Goal: Check status: Check status

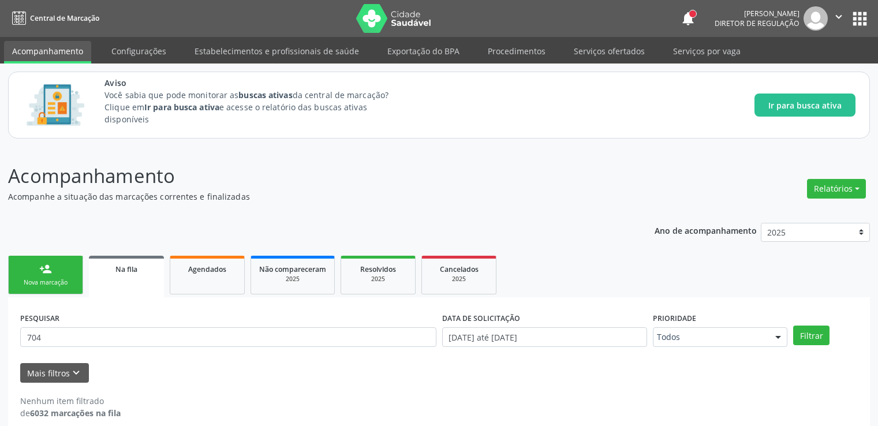
scroll to position [13, 0]
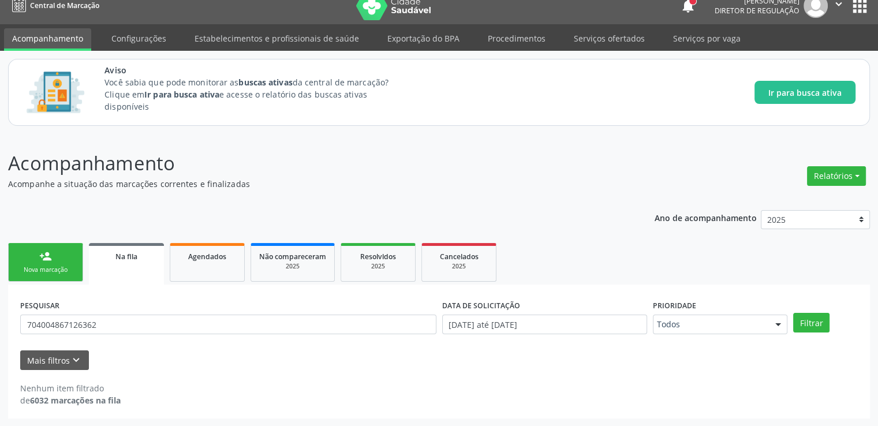
click at [793, 313] on button "Filtrar" at bounding box center [811, 323] width 36 height 20
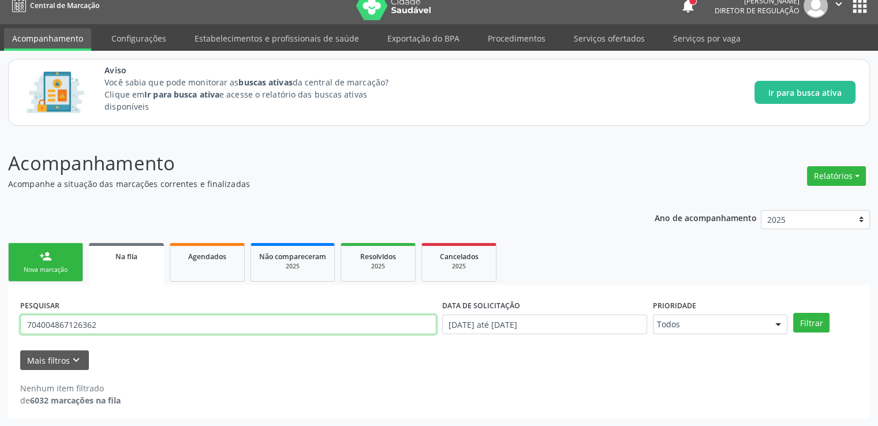
drag, startPoint x: 134, startPoint y: 326, endPoint x: 0, endPoint y: 322, distance: 134.5
click at [0, 322] on div "Acompanhamento Acompanhe a situação das marcações correntes e finalizadas Relat…" at bounding box center [439, 280] width 878 height 293
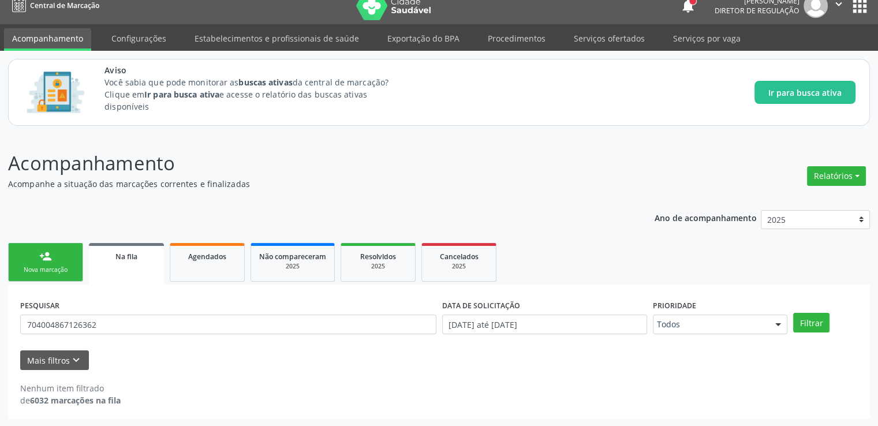
click at [125, 245] on link "Na fila" at bounding box center [126, 264] width 75 height 42
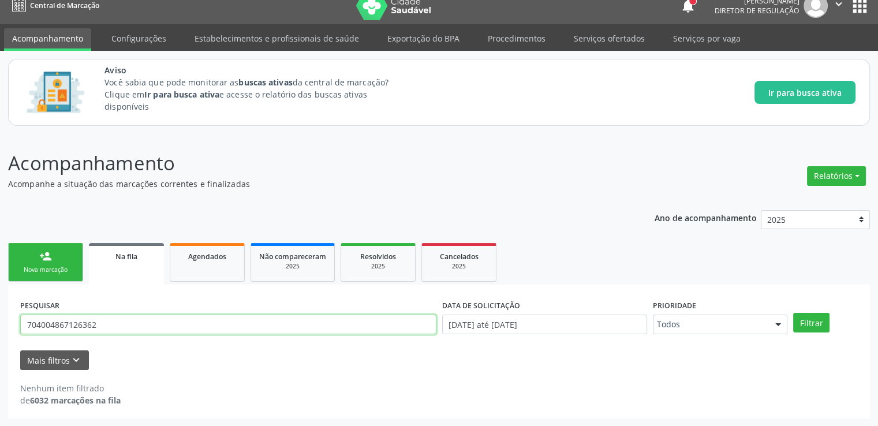
paste input "704507357305417"
type input "704507357305417"
click at [793, 313] on button "Filtrar" at bounding box center [811, 323] width 36 height 20
drag, startPoint x: 115, startPoint y: 325, endPoint x: 0, endPoint y: 311, distance: 116.3
click at [0, 311] on div "Acompanhamento Acompanhe a situação das marcações correntes e finalizadas Relat…" at bounding box center [439, 280] width 878 height 293
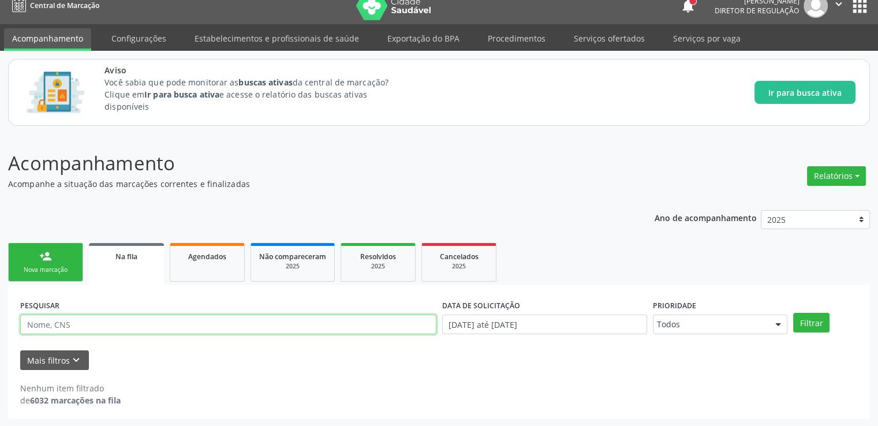
click at [793, 313] on button "Filtrar" at bounding box center [811, 323] width 36 height 20
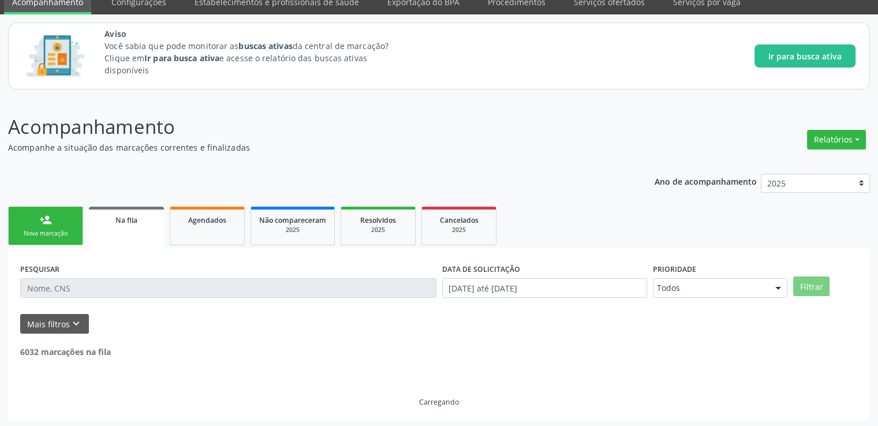
scroll to position [50, 0]
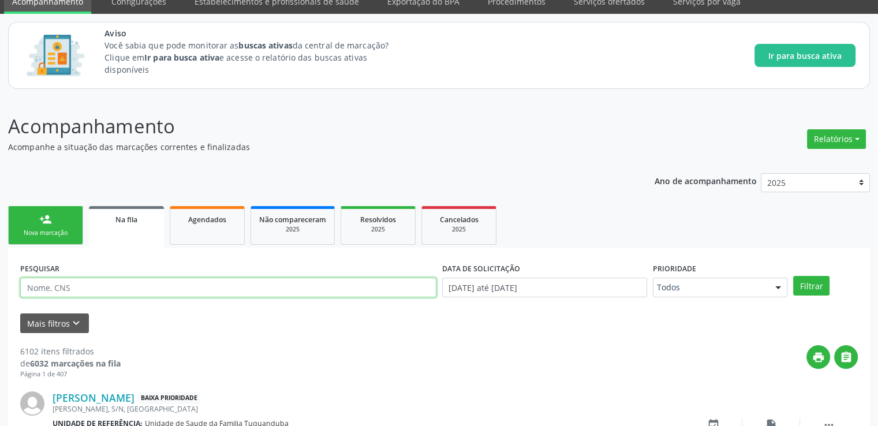
click at [222, 292] on input "text" at bounding box center [228, 288] width 416 height 20
type input "700405750602150"
click at [793, 276] on button "Filtrar" at bounding box center [811, 286] width 36 height 20
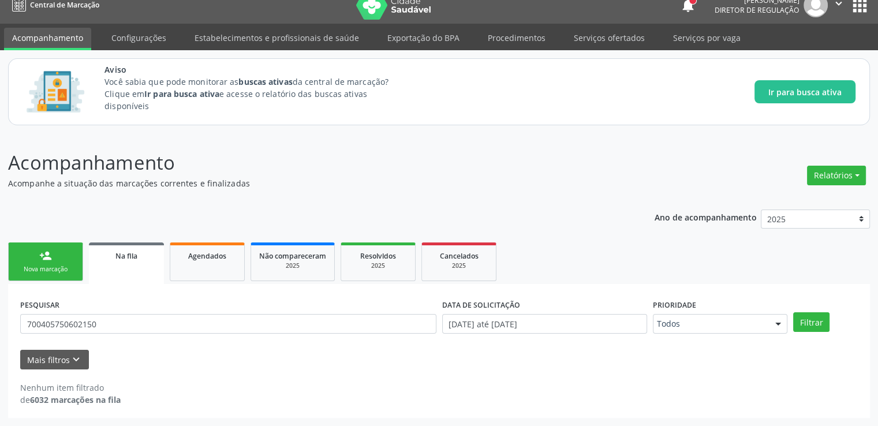
scroll to position [13, 0]
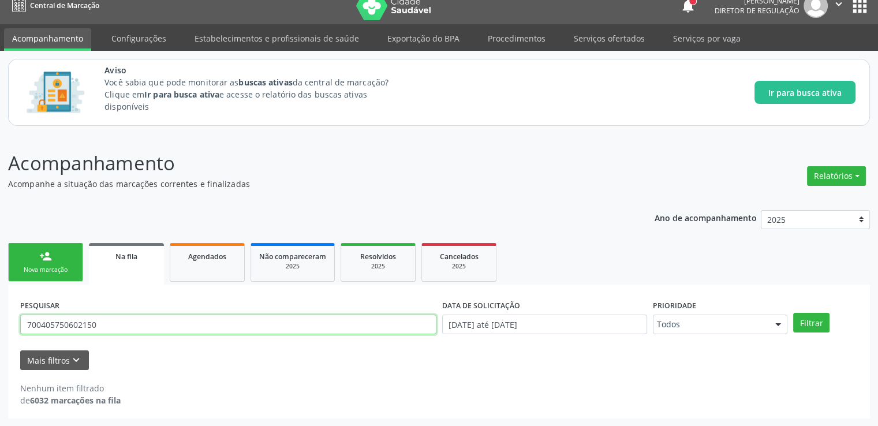
drag, startPoint x: 146, startPoint y: 324, endPoint x: 0, endPoint y: 326, distance: 146.0
click at [0, 326] on div "Acompanhamento Acompanhe a situação das marcações correntes e finalizadas Relat…" at bounding box center [439, 280] width 878 height 293
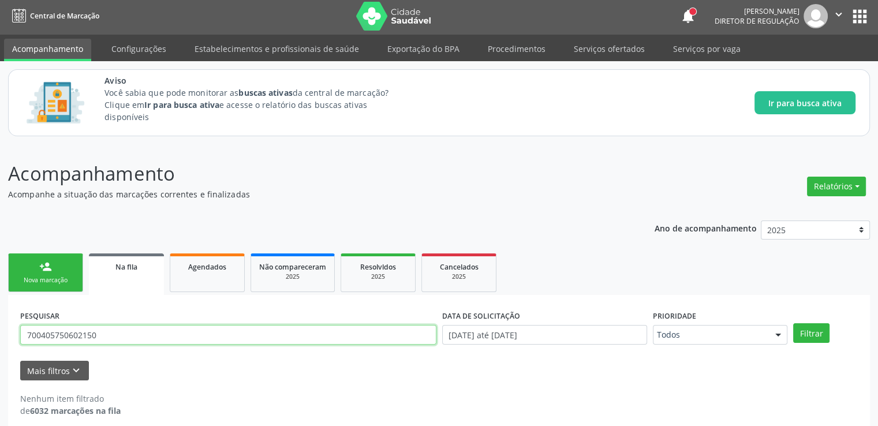
scroll to position [0, 0]
